Goal: Task Accomplishment & Management: Use online tool/utility

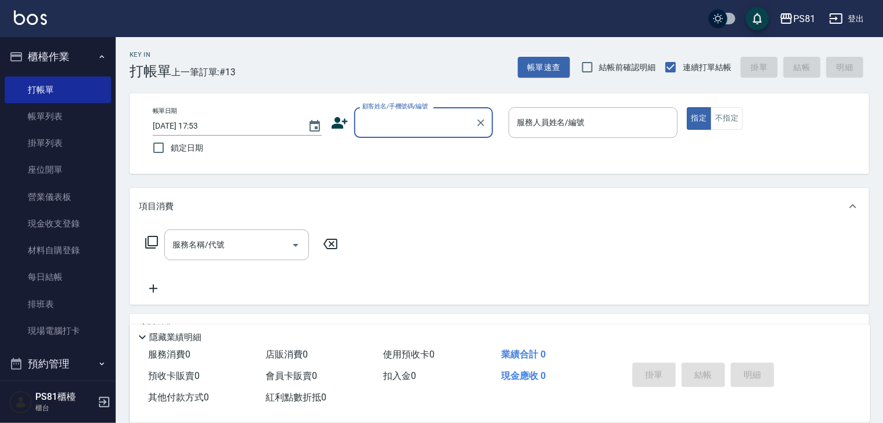
click at [424, 100] on div "帳單日期 [DATE] 17:53 鎖定日期 顧客姓名/手機號碼/編號 顧客姓名/手機號碼/編號 服務人員姓名/編號 服務人員姓名/編號 指定 不指定" at bounding box center [500, 133] width 740 height 80
click at [423, 127] on input "顧客姓名/手機號碼/編號" at bounding box center [414, 122] width 111 height 20
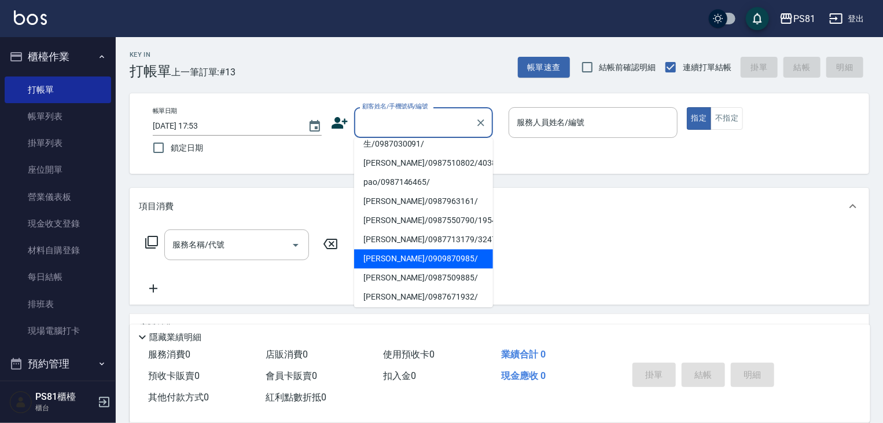
scroll to position [174, 0]
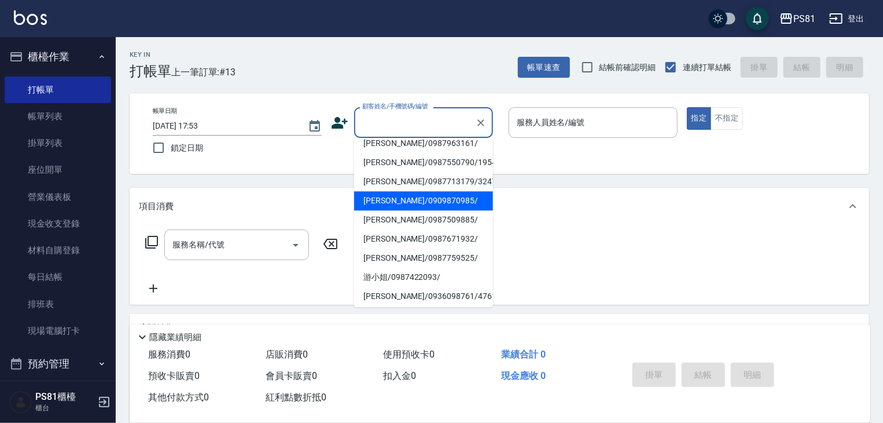
click at [440, 193] on li "[PERSON_NAME]/0909870985/" at bounding box center [423, 200] width 139 height 19
type input "[PERSON_NAME]/0909870985/"
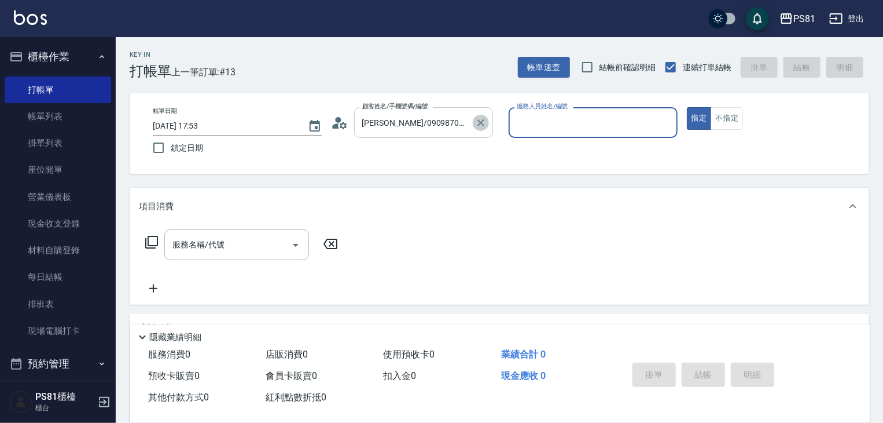
click at [479, 119] on icon "Clear" at bounding box center [481, 123] width 12 height 12
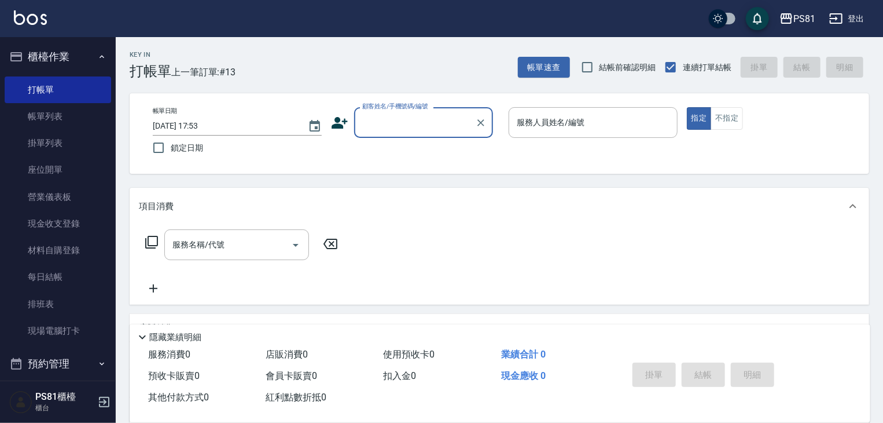
click at [447, 115] on input "顧客姓名/手機號碼/編號" at bounding box center [414, 122] width 111 height 20
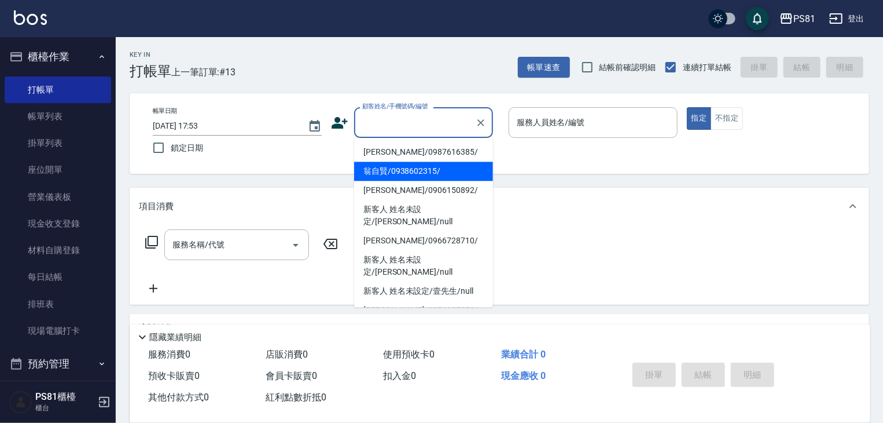
click at [405, 172] on li "翁自賢/0938602315/" at bounding box center [423, 171] width 139 height 19
type input "翁自賢/0938602315/"
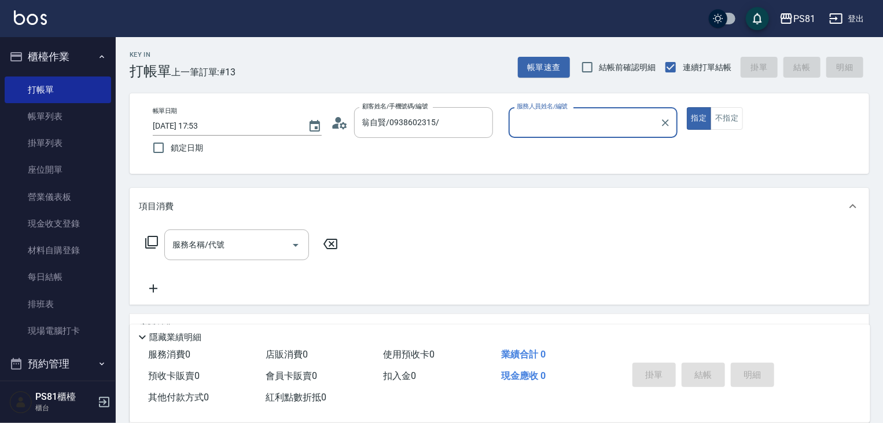
type input "小芸-8"
click at [723, 127] on button "不指定" at bounding box center [727, 118] width 32 height 23
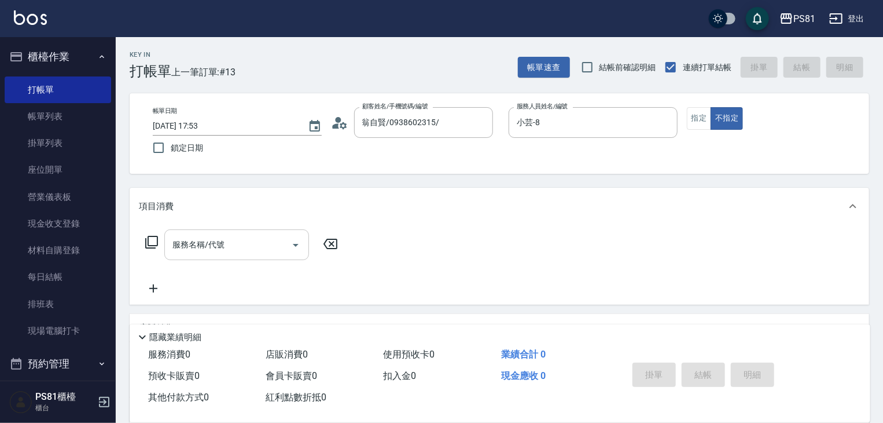
click at [230, 246] on input "服務名稱/代號" at bounding box center [228, 244] width 117 height 20
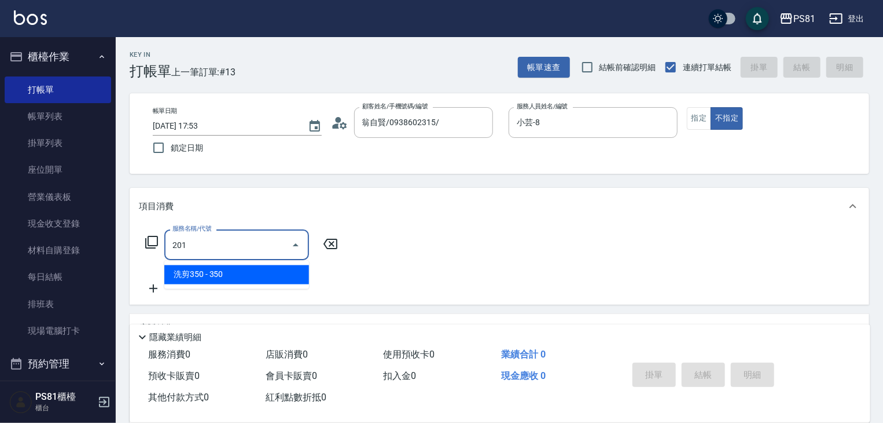
type input "洗剪350(201)"
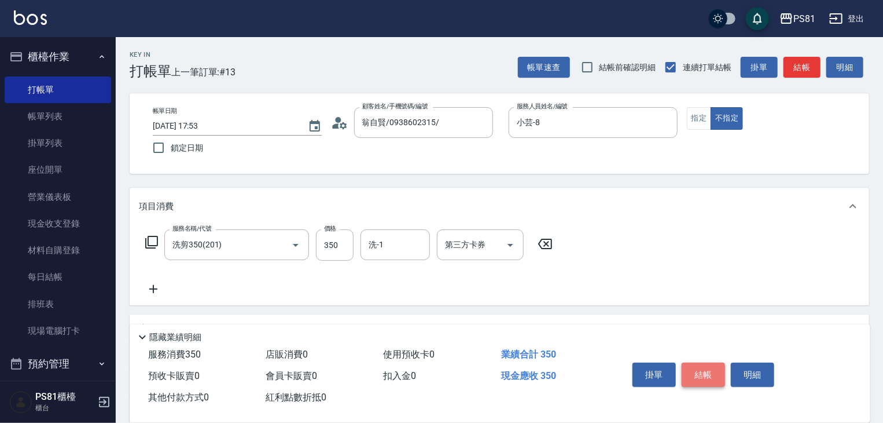
click at [709, 376] on button "結帳" at bounding box center [703, 374] width 43 height 24
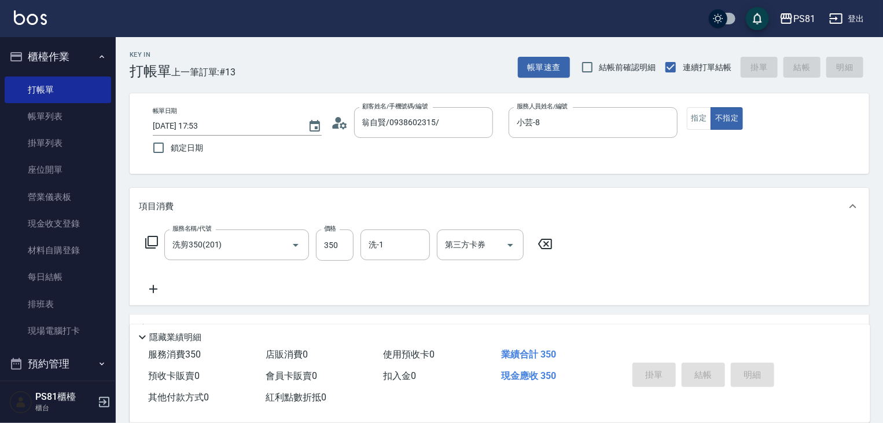
type input "[DATE] 18:47"
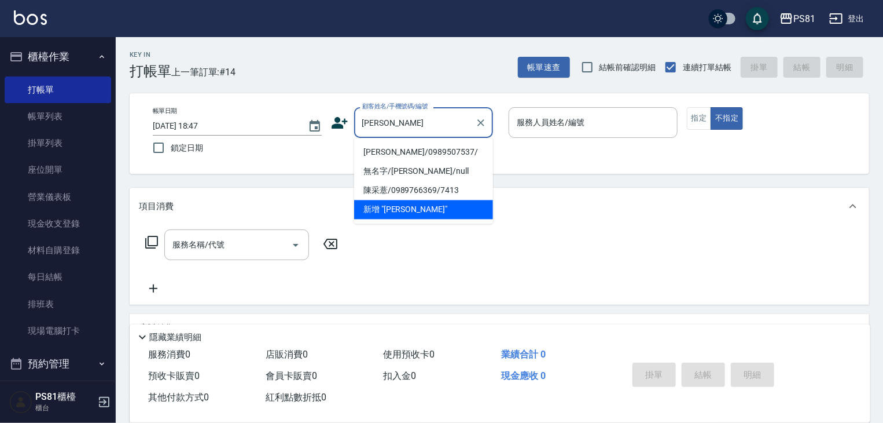
type input "[PERSON_NAME]/0989507537/"
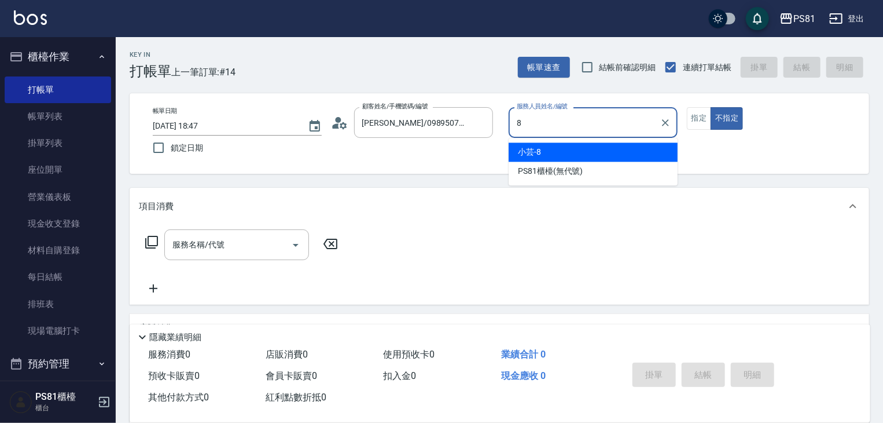
type input "小芸-8"
type button "false"
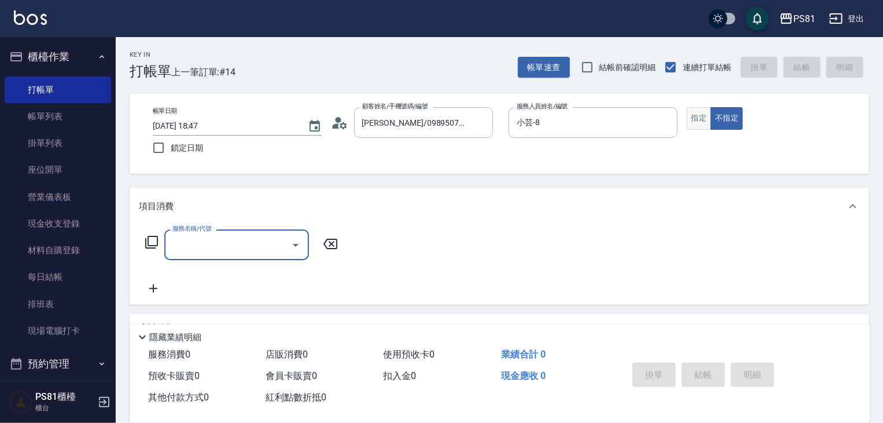
click at [691, 115] on button "指定" at bounding box center [699, 118] width 25 height 23
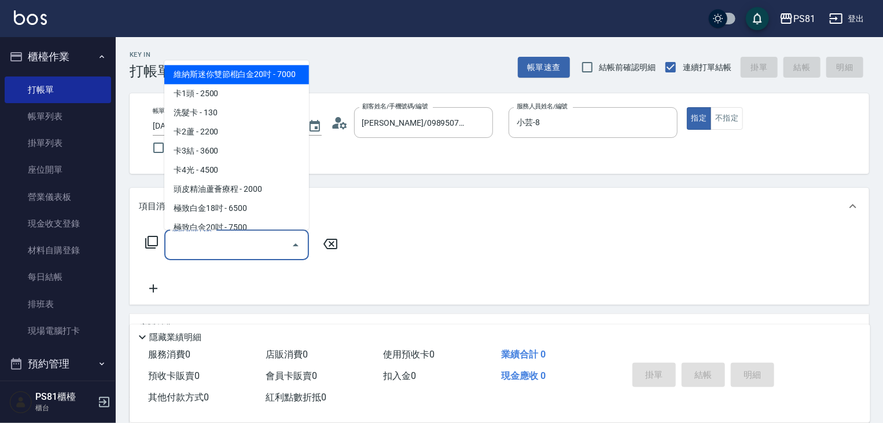
click at [223, 251] on input "服務名稱/代號" at bounding box center [228, 244] width 117 height 20
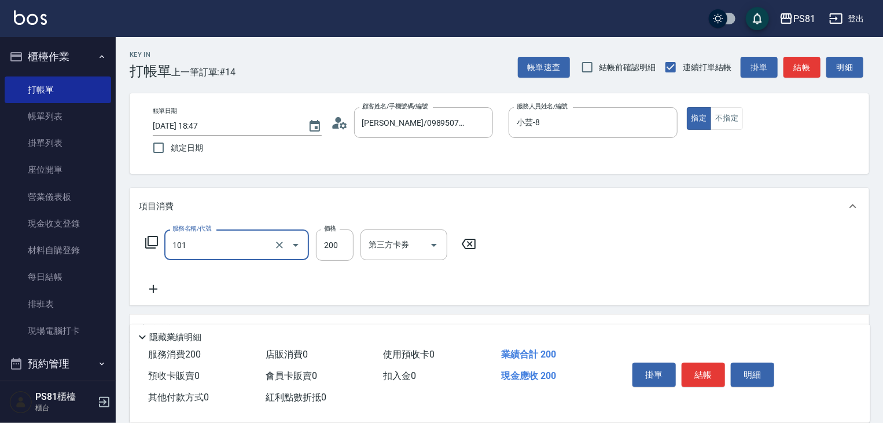
type input "一般洗髮(101)"
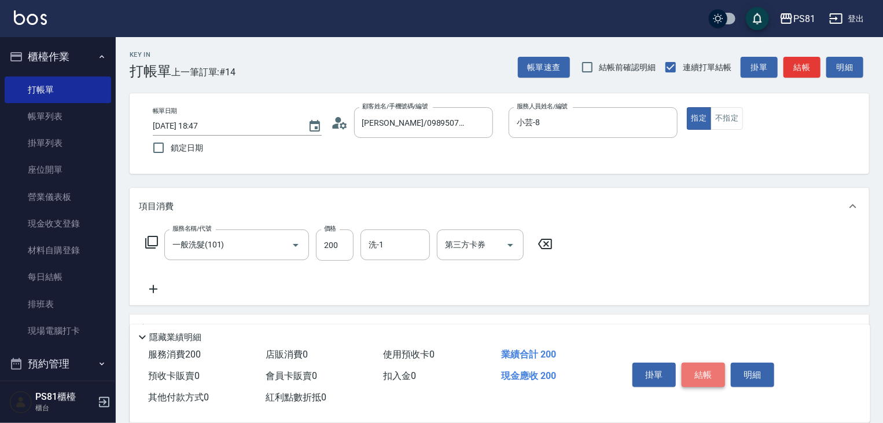
click at [702, 379] on button "結帳" at bounding box center [703, 374] width 43 height 24
